Goal: Task Accomplishment & Management: Use online tool/utility

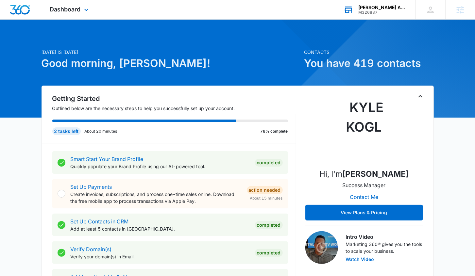
click at [368, 8] on div "[PERSON_NAME] Auto Care" at bounding box center [383, 7] width 48 height 5
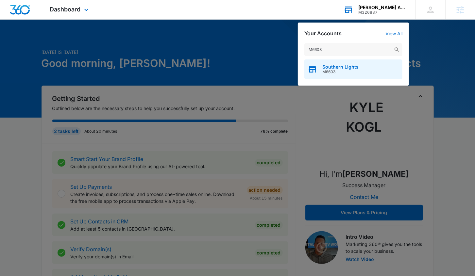
type input "M6603"
click at [339, 75] on div "Southern Lights M6603" at bounding box center [354, 70] width 98 height 20
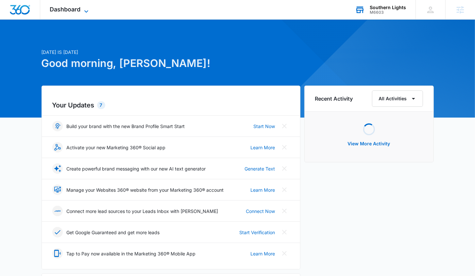
click at [85, 6] on div "Dashboard Apps Reputation Websites Forms CRM Email Social Shop Content Ads Inte…" at bounding box center [70, 9] width 60 height 19
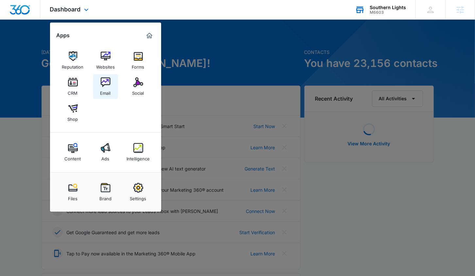
click at [110, 87] on link "Email" at bounding box center [105, 86] width 25 height 25
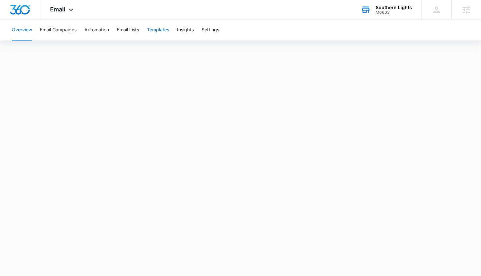
click at [154, 32] on button "Templates" at bounding box center [158, 30] width 22 height 21
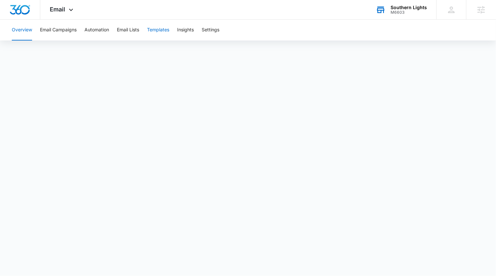
click at [164, 32] on button "Templates" at bounding box center [158, 30] width 22 height 21
click at [65, 28] on button "Email Campaigns" at bounding box center [58, 30] width 37 height 21
click at [157, 28] on button "Templates" at bounding box center [158, 30] width 22 height 21
click at [165, 32] on button "Templates" at bounding box center [158, 30] width 22 height 21
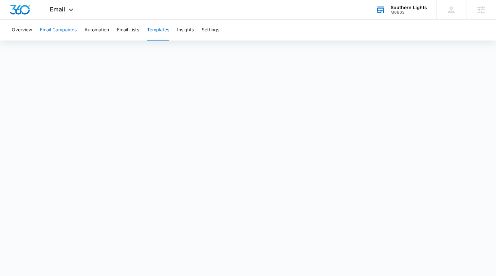
click at [62, 29] on button "Email Campaigns" at bounding box center [58, 30] width 37 height 21
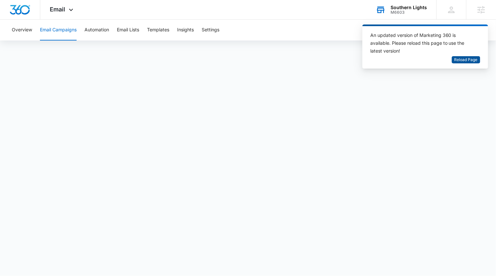
click at [459, 59] on span "Reload Page" at bounding box center [465, 60] width 23 height 6
